Goal: Task Accomplishment & Management: Complete application form

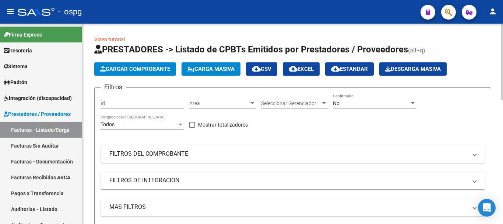
scroll to position [88, 0]
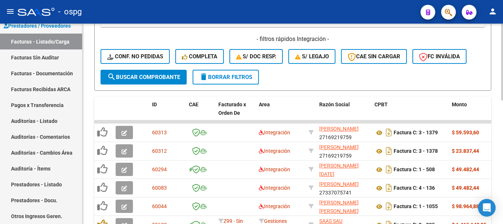
click at [231, 78] on span "delete Borrar Filtros" at bounding box center [225, 77] width 53 height 7
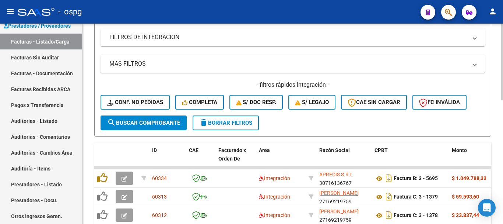
scroll to position [189, 0]
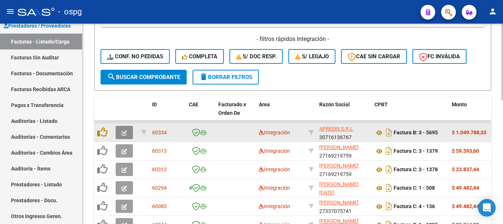
click at [123, 134] on icon "button" at bounding box center [125, 133] width 6 height 6
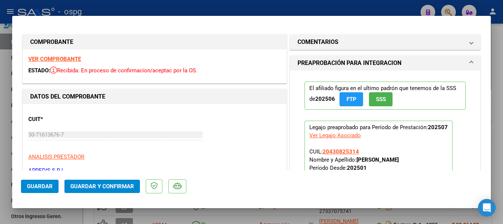
click at [66, 59] on strong "VER COMPROBANTE" at bounding box center [54, 59] width 53 height 7
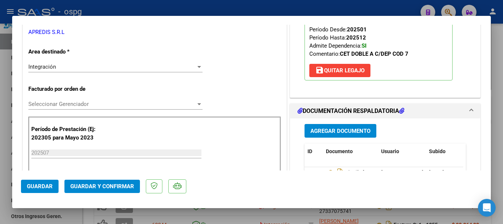
scroll to position [147, 0]
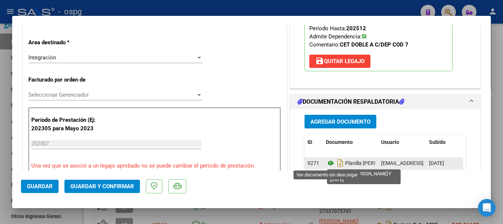
click at [328, 163] on icon at bounding box center [331, 162] width 10 height 9
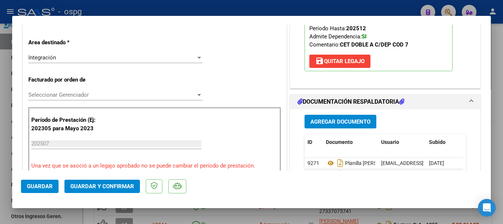
click at [501, 160] on div at bounding box center [251, 112] width 503 height 224
type input "$ 0,00"
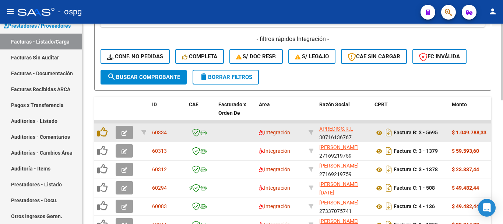
scroll to position [226, 0]
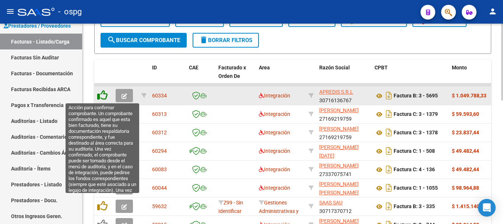
click at [104, 95] on icon at bounding box center [102, 95] width 10 height 10
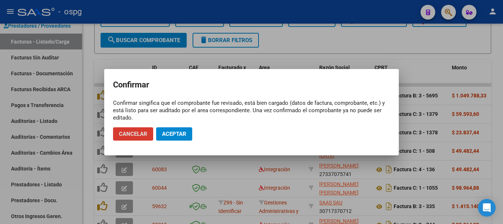
click at [174, 130] on span "Aceptar" at bounding box center [174, 133] width 24 height 7
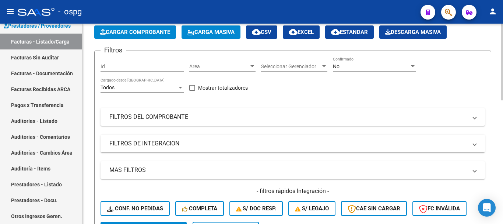
scroll to position [111, 0]
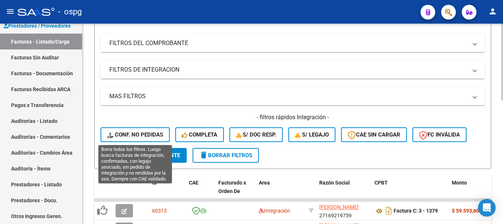
click at [133, 133] on span "Conf. no pedidas" at bounding box center [135, 134] width 56 height 7
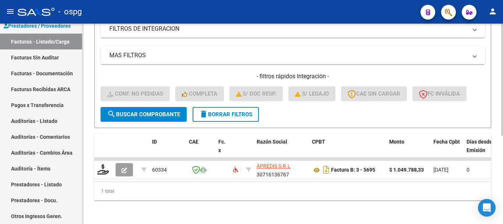
scroll to position [157, 0]
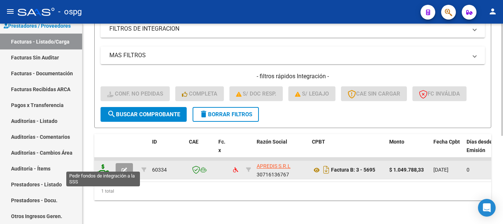
click at [101, 165] on icon at bounding box center [103, 169] width 12 height 10
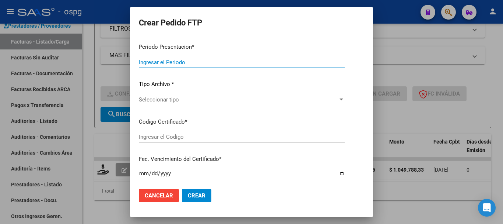
type input "202507"
type input "$ 1.049.788,33"
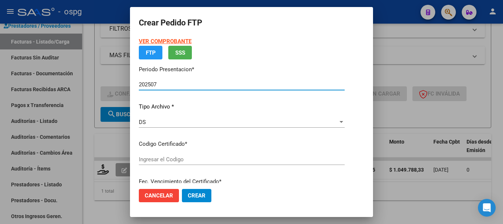
type input "1652840"
type input "[DATE]"
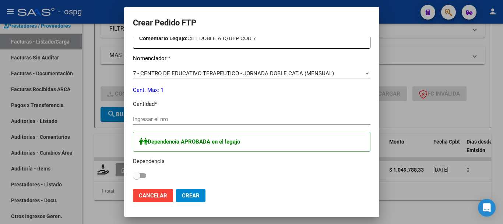
scroll to position [295, 0]
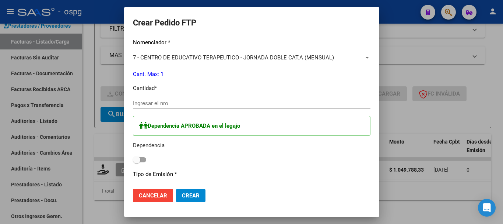
click at [264, 104] on input "Ingresar el nro" at bounding box center [252, 103] width 238 height 7
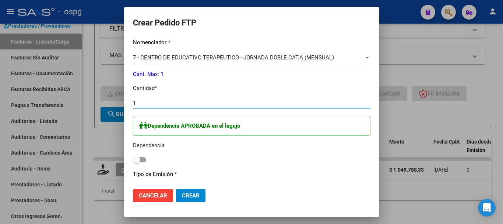
type input "1"
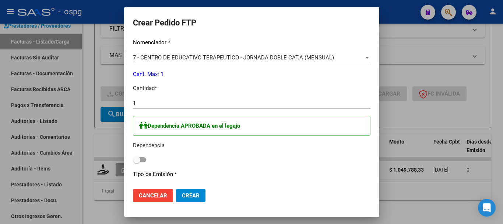
drag, startPoint x: 124, startPoint y: 158, endPoint x: 130, endPoint y: 159, distance: 6.7
click at [133, 159] on span at bounding box center [139, 159] width 13 height 5
click at [136, 162] on input "checkbox" at bounding box center [136, 162] width 0 height 0
checkbox input "true"
click at [176, 199] on button "Crear" at bounding box center [190, 195] width 29 height 13
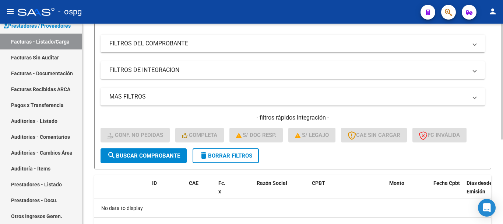
scroll to position [111, 0]
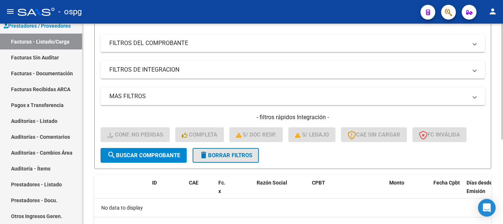
click at [231, 155] on span "delete Borrar Filtros" at bounding box center [225, 155] width 53 height 7
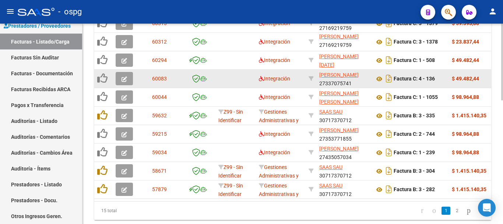
scroll to position [323, 0]
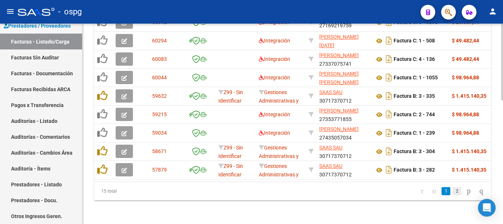
click at [453, 195] on link "2" at bounding box center [457, 191] width 9 height 8
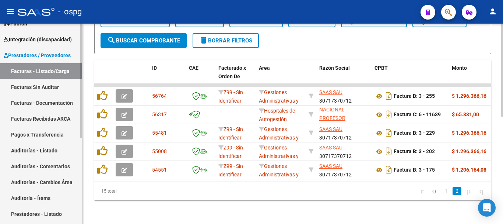
scroll to position [14, 0]
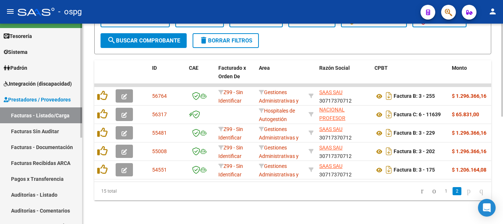
click at [44, 112] on link "Facturas - Listado/Carga" at bounding box center [41, 115] width 82 height 16
click at [432, 190] on icon "go to previous page" at bounding box center [435, 190] width 6 height 9
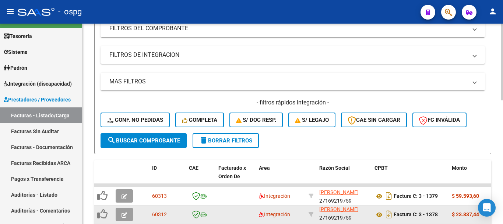
scroll to position [84, 0]
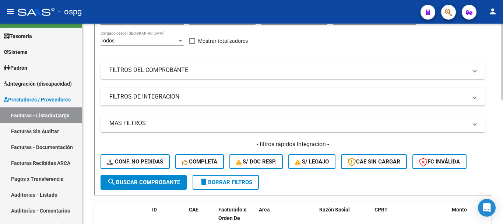
click at [228, 185] on span "delete Borrar Filtros" at bounding box center [225, 182] width 53 height 7
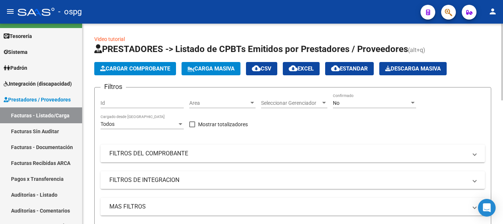
scroll to position [0, 0]
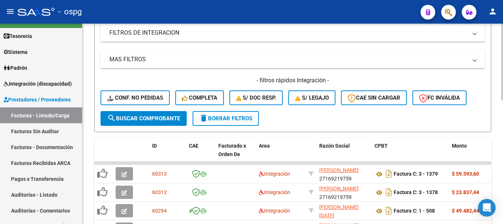
click at [237, 119] on span "delete Borrar Filtros" at bounding box center [225, 118] width 53 height 7
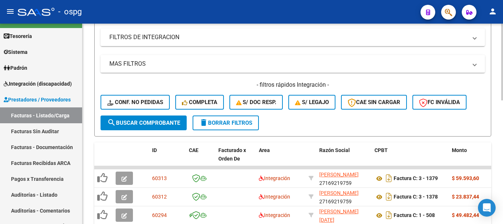
scroll to position [147, 0]
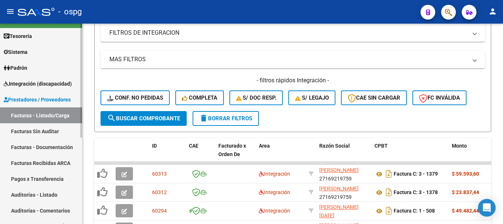
click at [32, 90] on link "Integración (discapacidad)" at bounding box center [41, 84] width 82 height 16
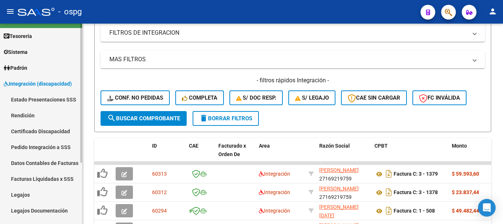
click at [45, 152] on link "Pedido Integración a SSS" at bounding box center [41, 147] width 82 height 16
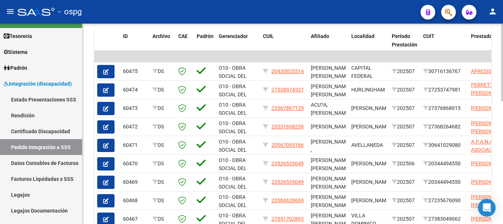
scroll to position [242, 0]
